Goal: Task Accomplishment & Management: Manage account settings

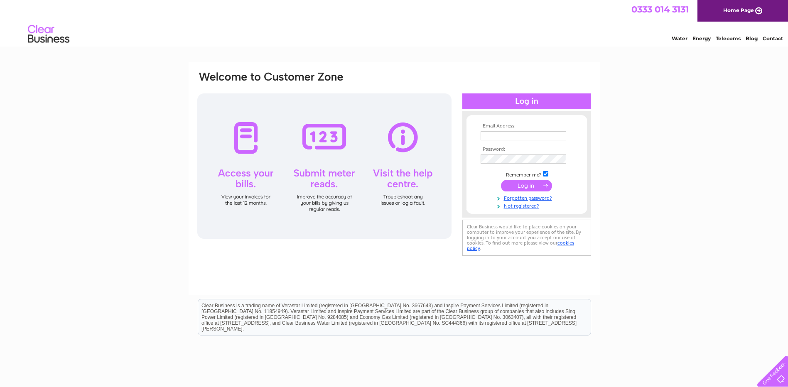
type input "[EMAIL_ADDRESS][DOMAIN_NAME]"
click at [536, 184] on input "submit" at bounding box center [526, 186] width 51 height 12
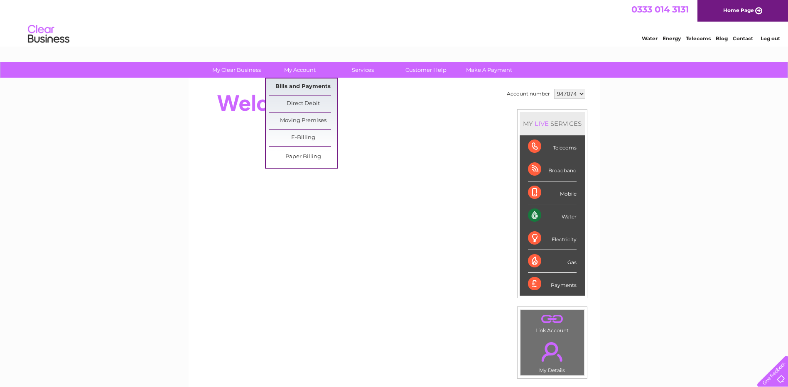
click at [290, 85] on link "Bills and Payments" at bounding box center [303, 86] width 69 height 17
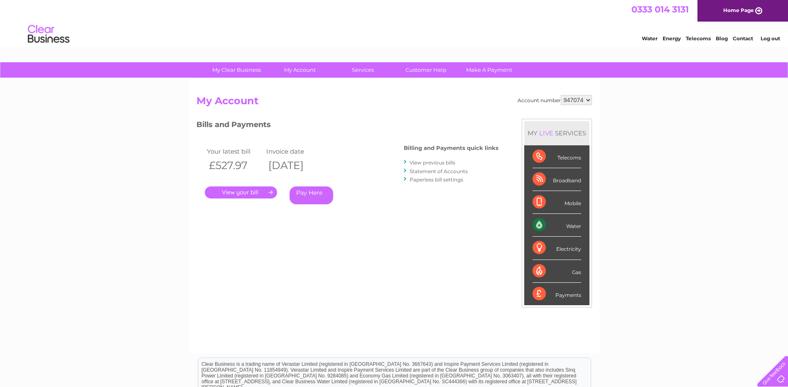
click at [260, 192] on link "." at bounding box center [241, 192] width 72 height 12
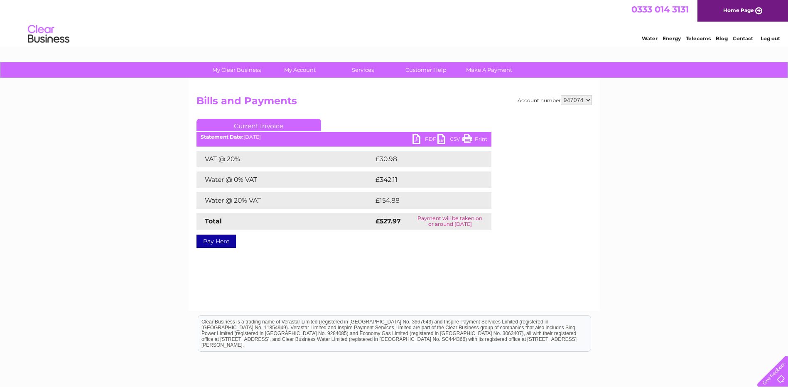
click at [429, 139] on link "PDF" at bounding box center [424, 140] width 25 height 12
click at [771, 37] on link "Log out" at bounding box center [770, 38] width 20 height 6
